Goal: Task Accomplishment & Management: Manage account settings

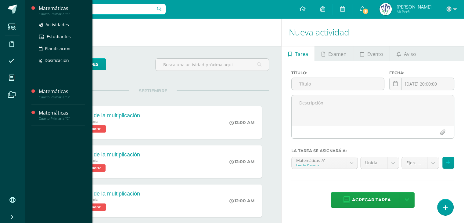
click at [57, 15] on div "Cuarto Primaria "A"" at bounding box center [62, 14] width 46 height 4
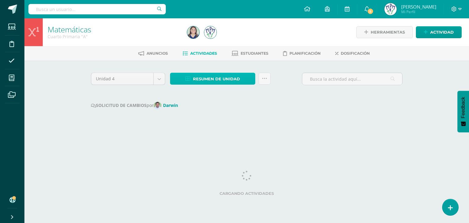
click at [224, 80] on span "Resumen de unidad" at bounding box center [216, 78] width 47 height 11
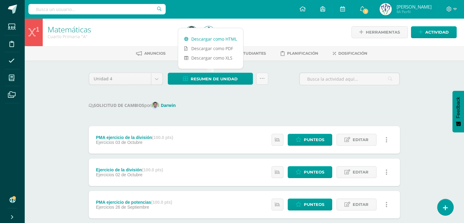
click at [226, 38] on link "Descargar como HTML" at bounding box center [210, 38] width 65 height 9
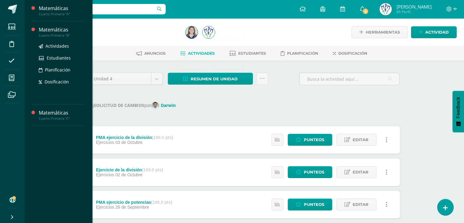
click at [54, 36] on div "Cuarto Primaria "B"" at bounding box center [62, 35] width 46 height 4
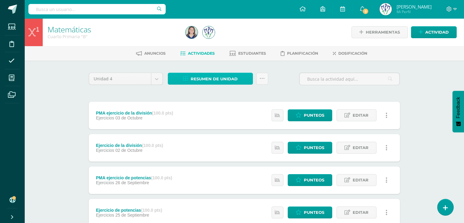
click at [202, 79] on span "Resumen de unidad" at bounding box center [214, 78] width 47 height 11
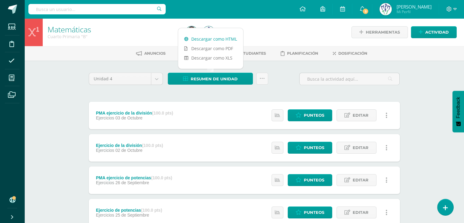
click at [222, 39] on link "Descargar como HTML" at bounding box center [210, 38] width 65 height 9
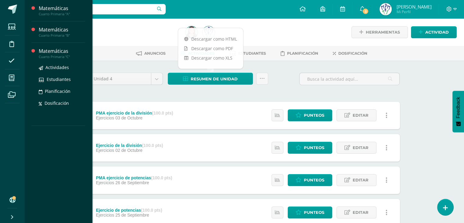
click at [55, 52] on div "Matemáticas" at bounding box center [62, 51] width 46 height 7
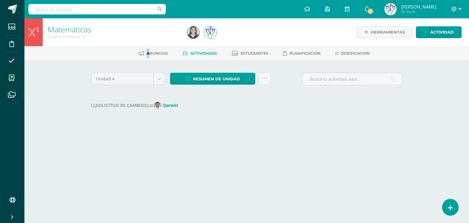
click at [55, 52] on ul "Anuncios Actividades Estudiantes Planificación Dosificación" at bounding box center [254, 53] width 444 height 10
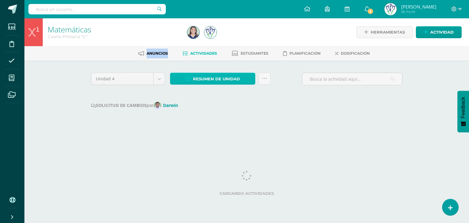
click at [219, 80] on span "Resumen de unidad" at bounding box center [216, 78] width 47 height 11
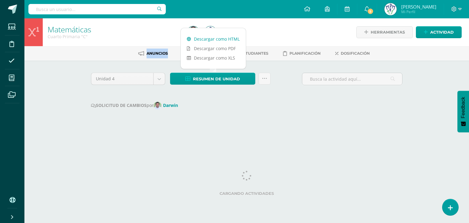
click at [233, 38] on link "Descargar como HTML" at bounding box center [213, 38] width 65 height 9
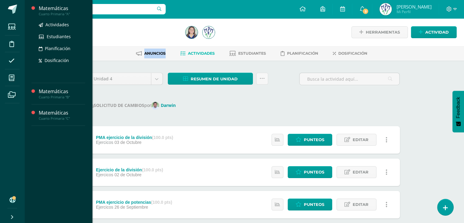
click at [52, 13] on div "Cuarto Primaria "A"" at bounding box center [62, 14] width 46 height 4
click at [52, 12] on div "Cuarto Primaria "A"" at bounding box center [62, 14] width 46 height 4
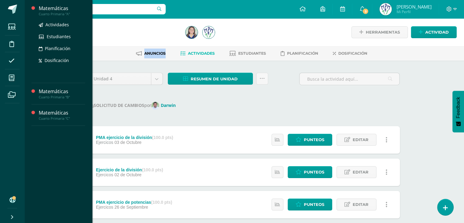
click at [52, 12] on div "Cuarto Primaria "A"" at bounding box center [62, 14] width 46 height 4
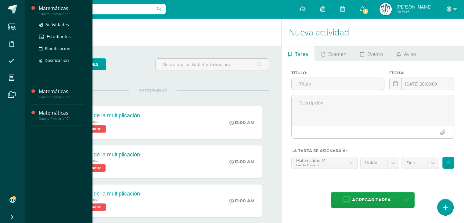
click at [61, 14] on div "Cuarto Primaria "A"" at bounding box center [62, 14] width 46 height 4
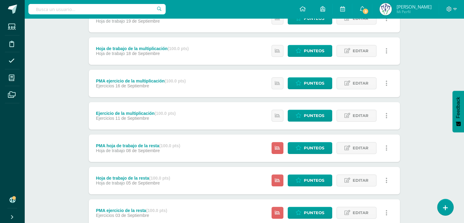
scroll to position [301, 0]
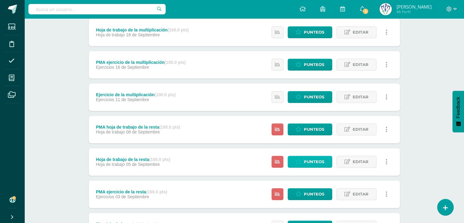
click at [311, 161] on span "Punteos" at bounding box center [314, 161] width 20 height 11
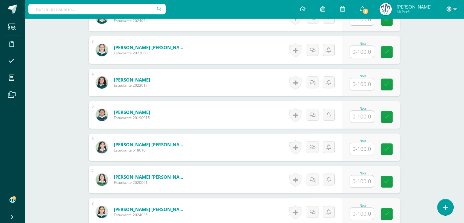
scroll to position [248, 0]
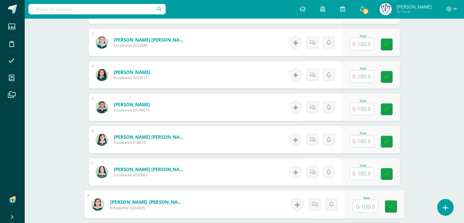
click at [360, 204] on input "text" at bounding box center [365, 206] width 24 height 12
type input "80"
click at [390, 204] on icon at bounding box center [390, 205] width 5 height 5
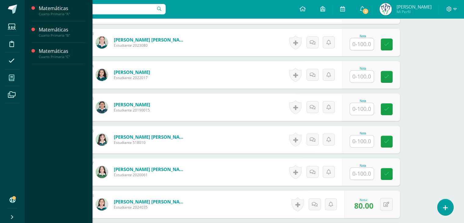
click at [10, 81] on span at bounding box center [12, 78] width 14 height 14
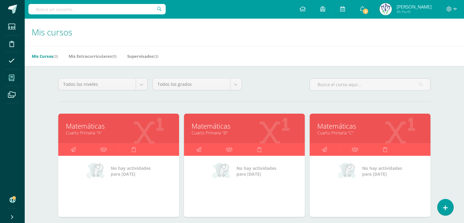
click at [125, 130] on link "Cuarto Primaria "A"" at bounding box center [119, 133] width 106 height 6
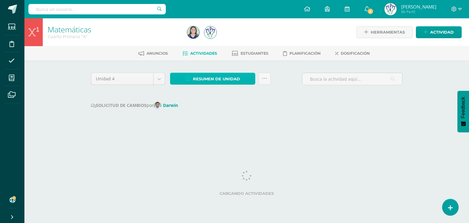
click at [221, 80] on span "Resumen de unidad" at bounding box center [216, 78] width 47 height 11
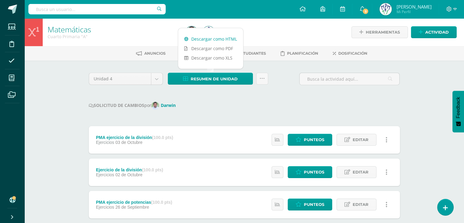
click at [230, 39] on link "Descargar como HTML" at bounding box center [210, 38] width 65 height 9
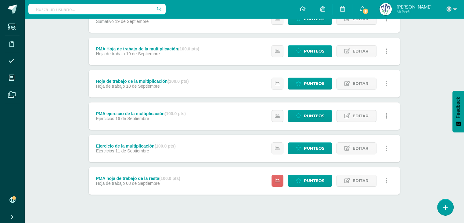
scroll to position [260, 0]
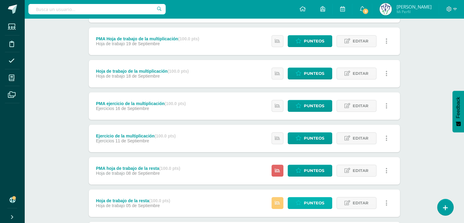
click at [299, 202] on icon at bounding box center [299, 202] width 6 height 5
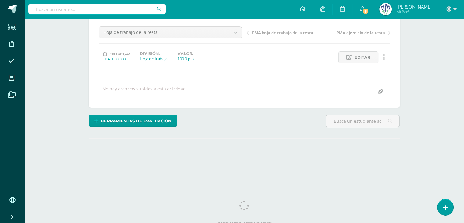
scroll to position [61, 0]
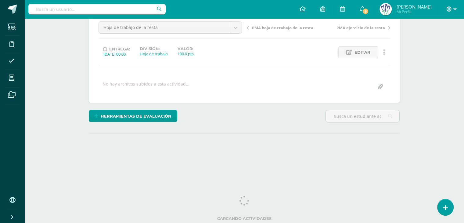
drag, startPoint x: 467, startPoint y: 113, endPoint x: 465, endPoint y: 195, distance: 82.7
click at [464, 181] on html "Estudiantes Disciplina Asistencia Mis cursos Archivos Soporte Ayuda Reportar un…" at bounding box center [232, 60] width 464 height 242
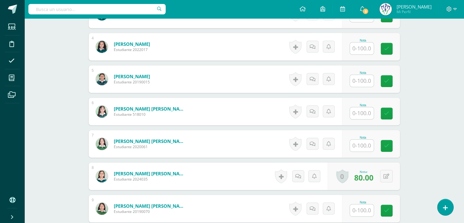
scroll to position [281, 0]
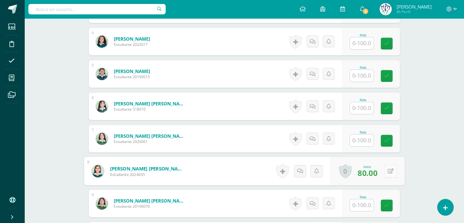
click at [386, 169] on button at bounding box center [390, 170] width 13 height 13
click at [358, 171] on input "80.00" at bounding box center [348, 173] width 24 height 12
type input "8"
click at [372, 174] on icon at bounding box center [374, 172] width 5 height 5
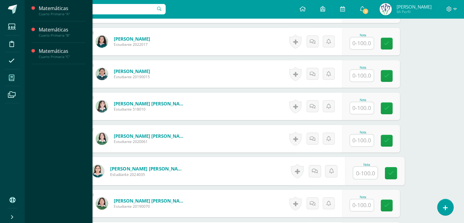
click at [8, 80] on span at bounding box center [12, 78] width 14 height 14
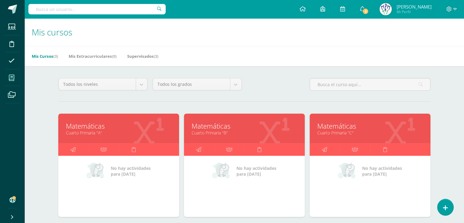
click at [115, 127] on link "Matemáticas" at bounding box center [119, 125] width 106 height 9
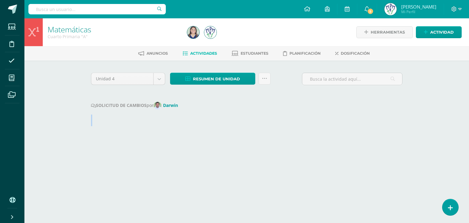
click at [115, 127] on div "Unidad 4 Unidad 1 Unidad 2 Unidad 3 Unidad 4 Resumen de unidad Descargar como H…" at bounding box center [247, 99] width 336 height 78
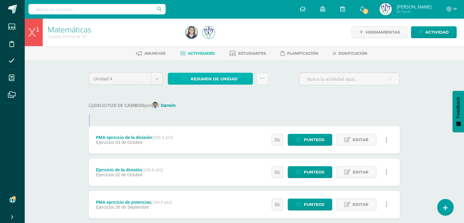
click at [222, 80] on span "Resumen de unidad" at bounding box center [214, 78] width 47 height 11
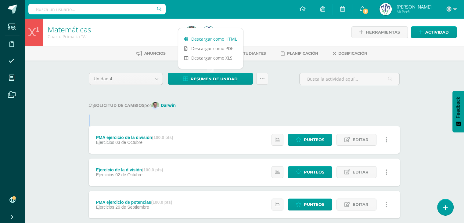
click at [235, 39] on link "Descargar como HTML" at bounding box center [210, 38] width 65 height 9
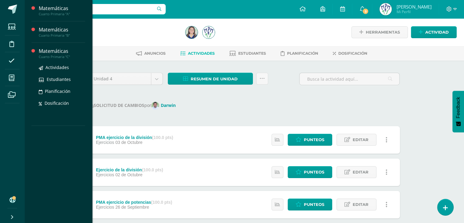
click at [53, 52] on div "Matemáticas" at bounding box center [62, 51] width 46 height 7
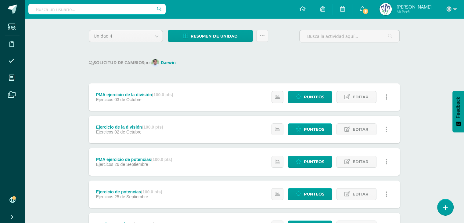
scroll to position [9, 0]
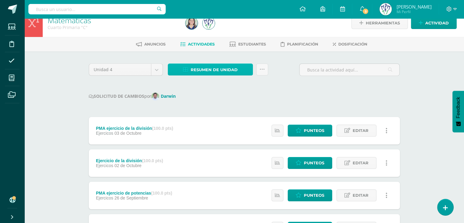
click at [217, 70] on span "Resumen de unidad" at bounding box center [214, 69] width 47 height 11
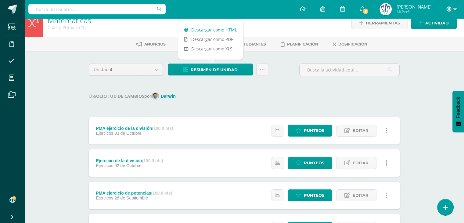
click at [225, 31] on link "Descargar como HTML" at bounding box center [210, 29] width 65 height 9
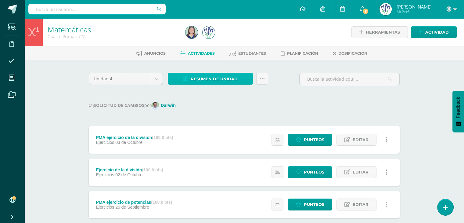
click at [225, 77] on span "Resumen de unidad" at bounding box center [214, 78] width 47 height 11
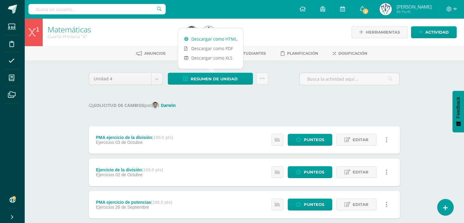
click at [227, 38] on link "Descargar como HTML" at bounding box center [210, 38] width 65 height 9
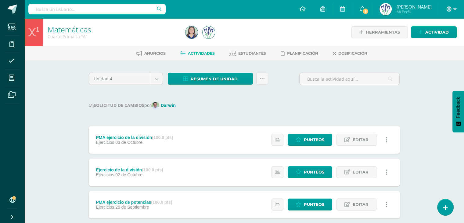
click at [270, 30] on div at bounding box center [253, 32] width 140 height 28
click at [232, 80] on span "Resumen de unidad" at bounding box center [214, 78] width 47 height 11
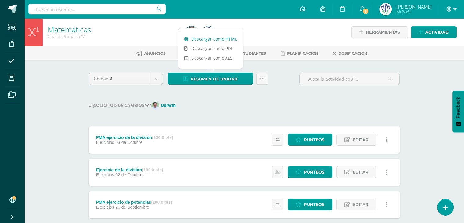
click at [223, 36] on link "Descargar como HTML" at bounding box center [210, 38] width 65 height 9
